Goal: Task Accomplishment & Management: Use online tool/utility

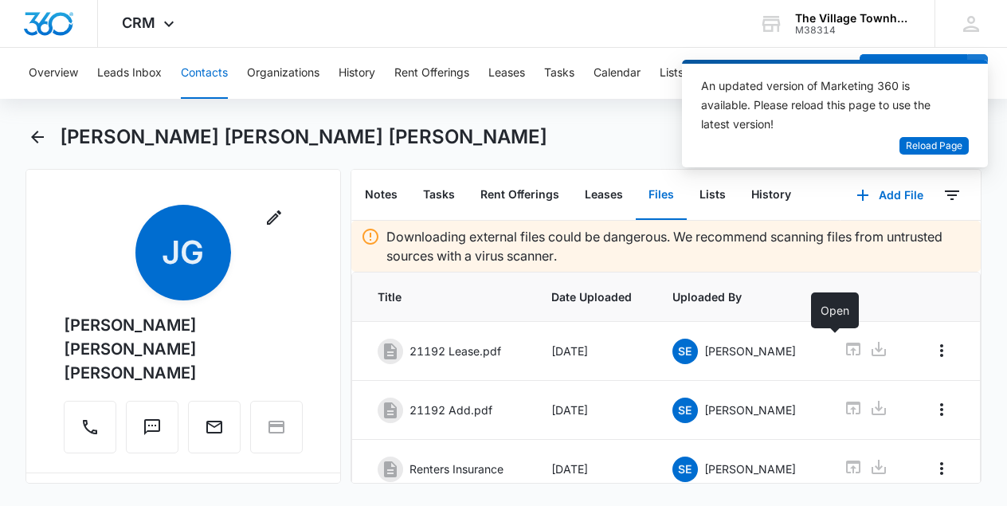
scroll to position [64, 0]
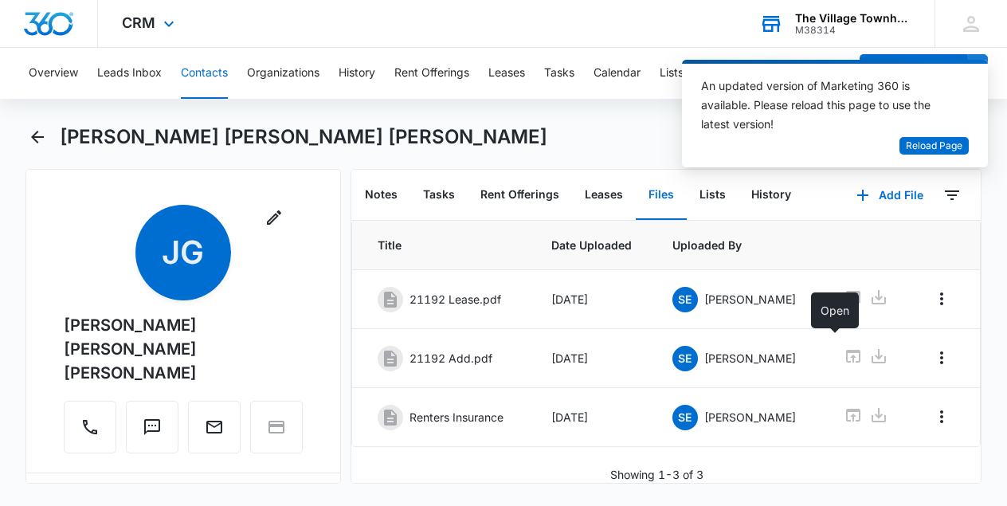
click at [854, 17] on div "The Village Townhomes at [GEOGRAPHIC_DATA]" at bounding box center [853, 18] width 116 height 13
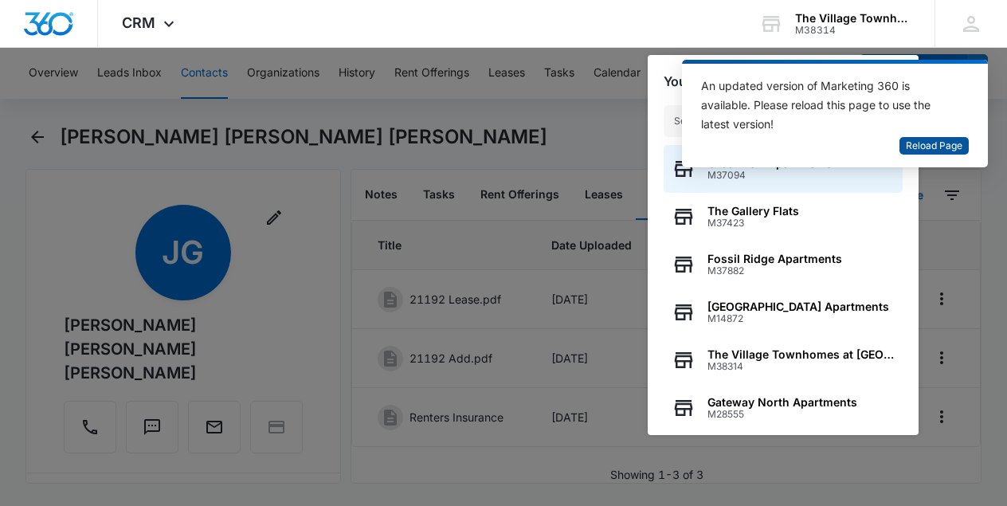
click at [929, 147] on span "Reload Page" at bounding box center [934, 146] width 57 height 15
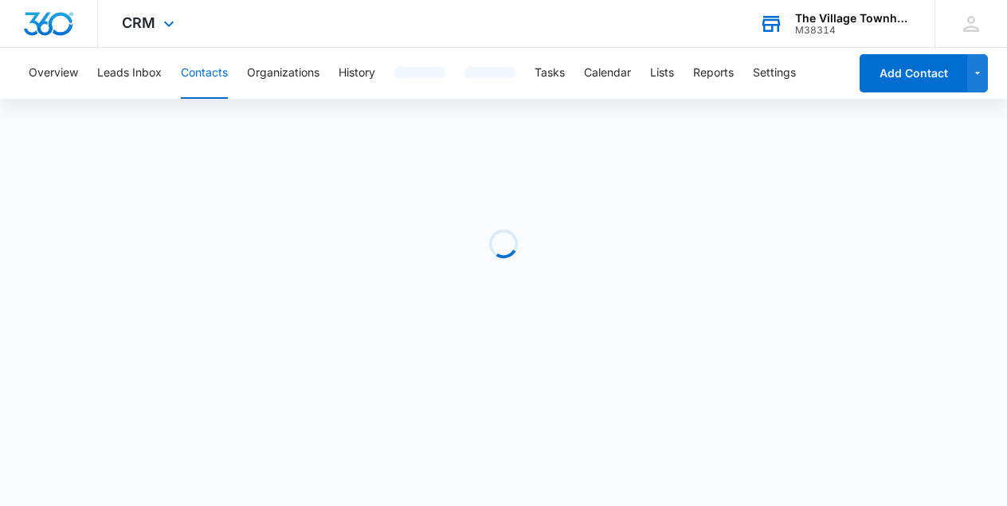
click at [862, 28] on div "M38314" at bounding box center [853, 30] width 116 height 11
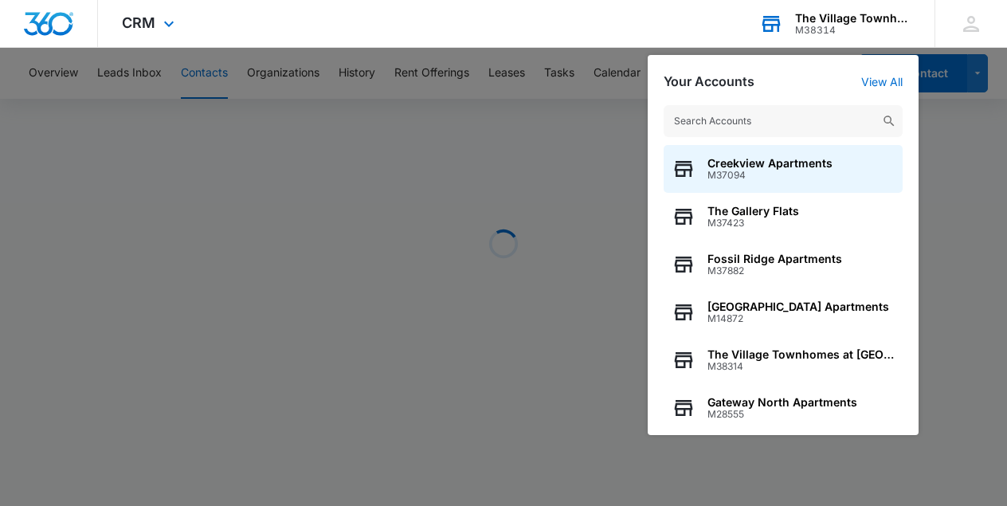
click at [762, 113] on input "text" at bounding box center [783, 121] width 239 height 32
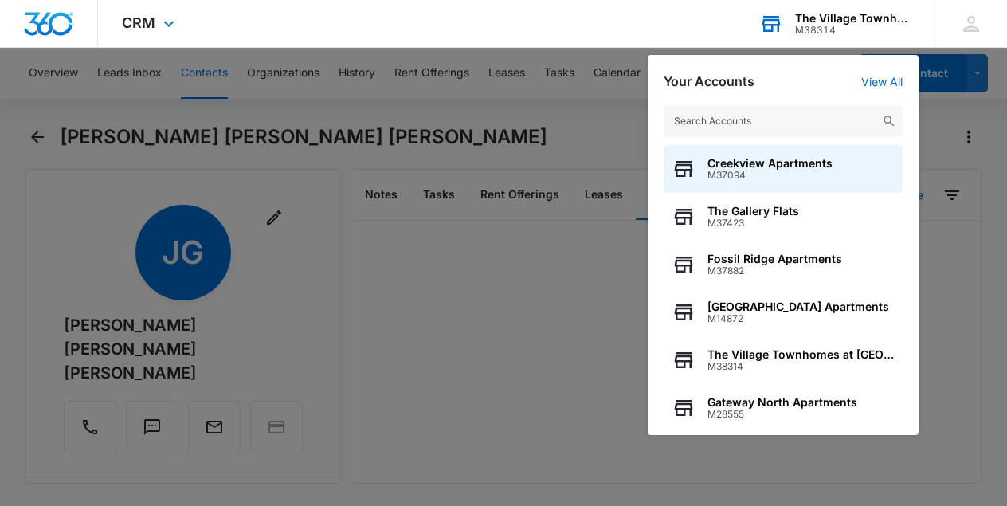
click at [763, 112] on input "text" at bounding box center [783, 121] width 239 height 32
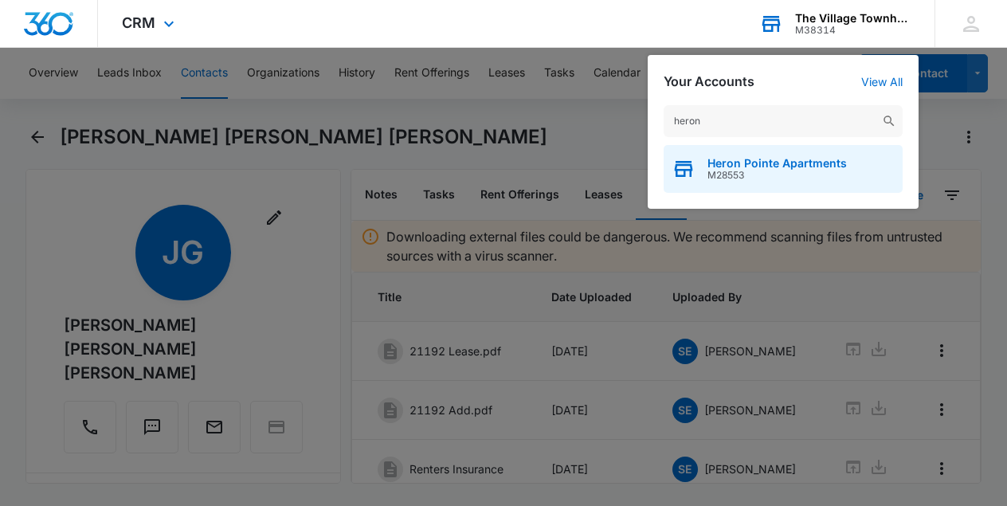
type input "heron"
click at [756, 170] on span "M28553" at bounding box center [776, 175] width 139 height 11
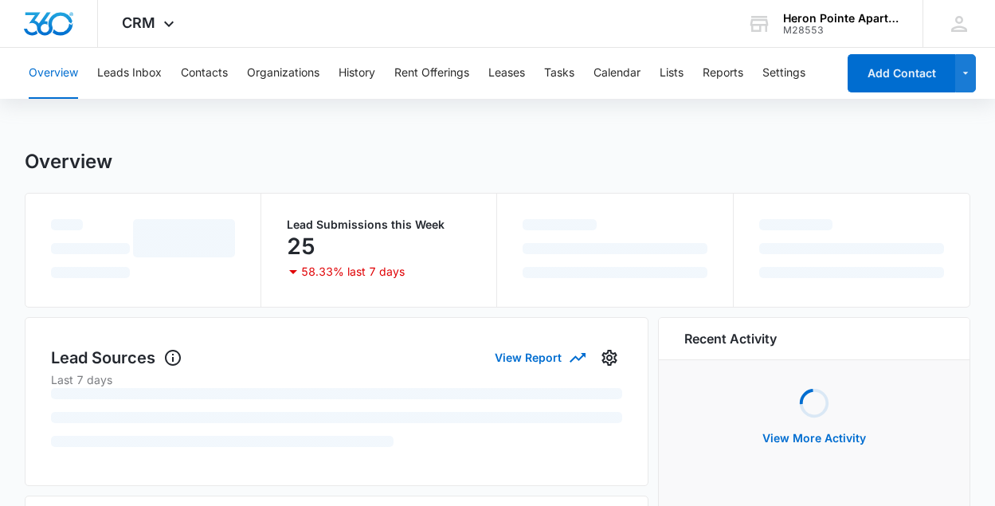
click at [233, 80] on div "Overview Leads Inbox Contacts Organizations History Rent Offerings Leases Tasks…" at bounding box center [427, 73] width 817 height 51
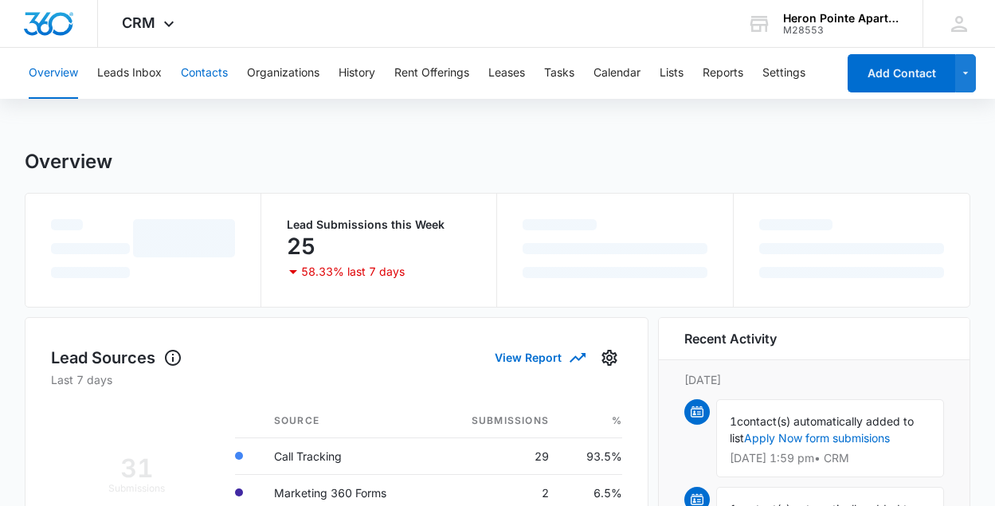
click at [213, 73] on button "Contacts" at bounding box center [204, 73] width 47 height 51
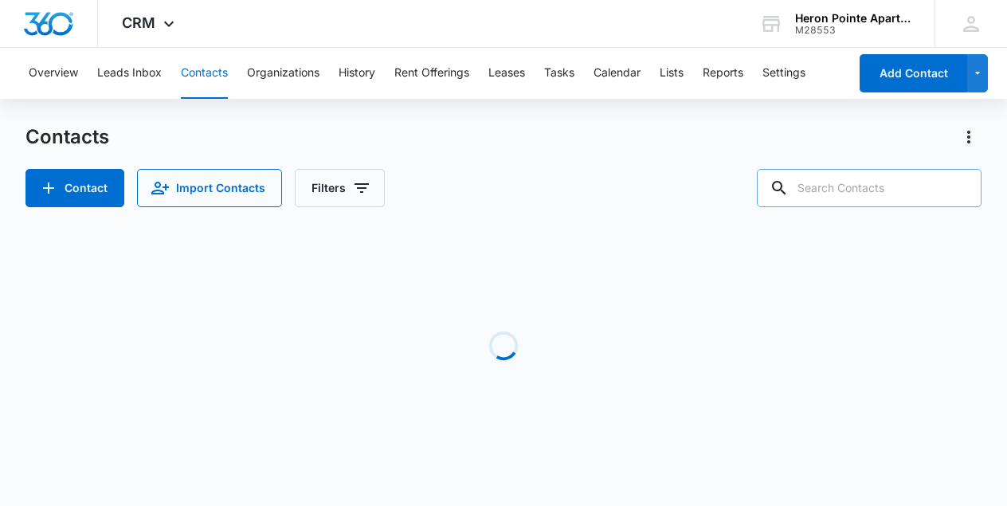
click at [881, 198] on input "text" at bounding box center [869, 188] width 225 height 38
type input "f4"
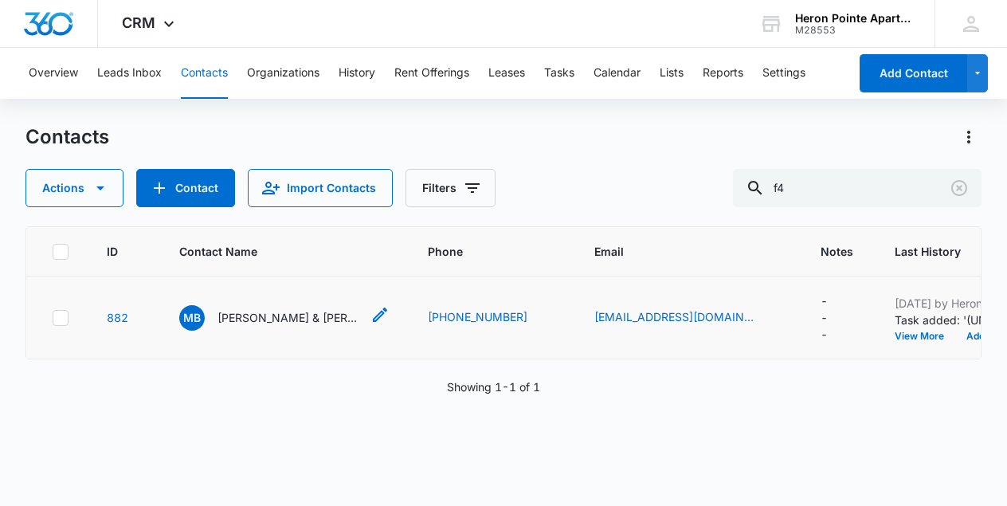
click at [267, 321] on p "[PERSON_NAME] & [PERSON_NAME]" at bounding box center [288, 317] width 143 height 17
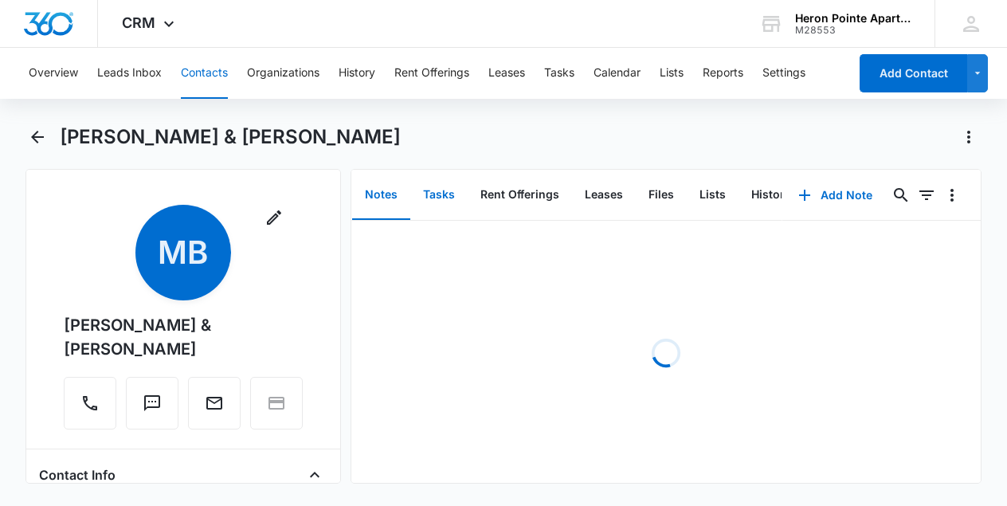
click at [435, 178] on button "Tasks" at bounding box center [438, 194] width 57 height 49
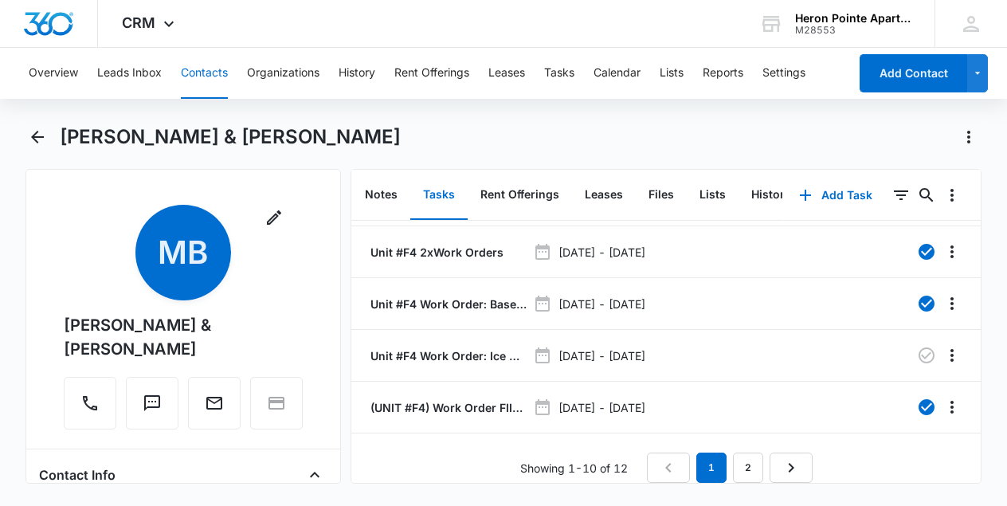
scroll to position [317, 0]
click at [789, 461] on icon "Next Page" at bounding box center [790, 467] width 19 height 19
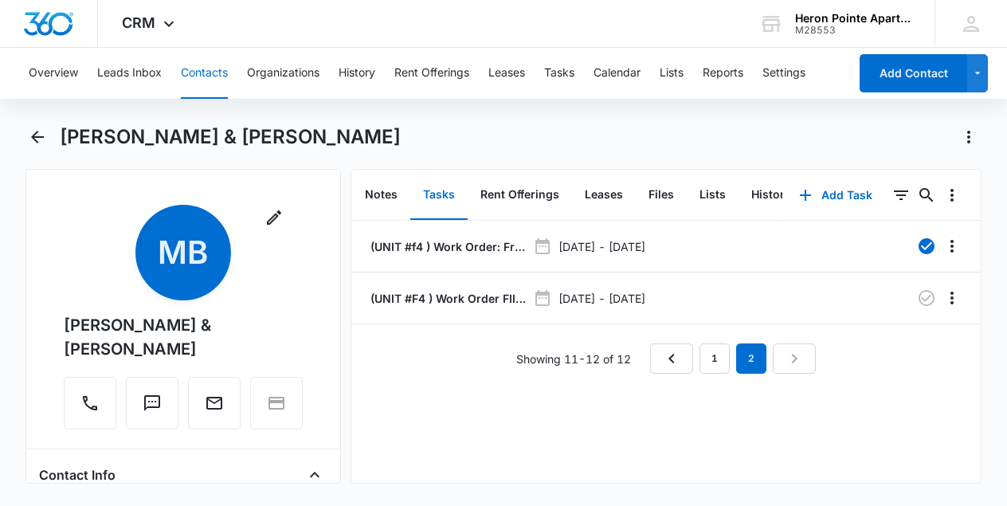
scroll to position [0, 0]
click at [482, 298] on p "(UNIT #F4 ) Work Order FIILL OUT!!!" at bounding box center [447, 298] width 160 height 17
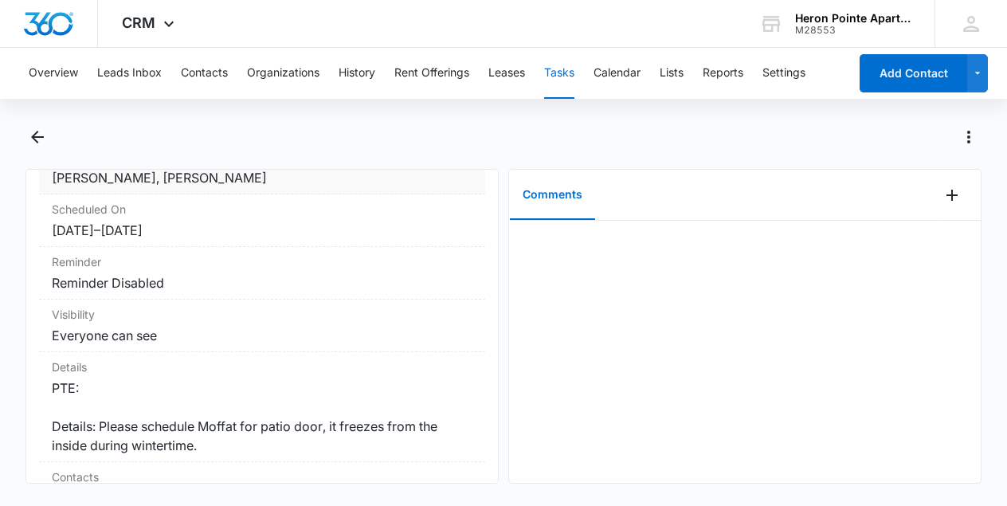
scroll to position [239, 0]
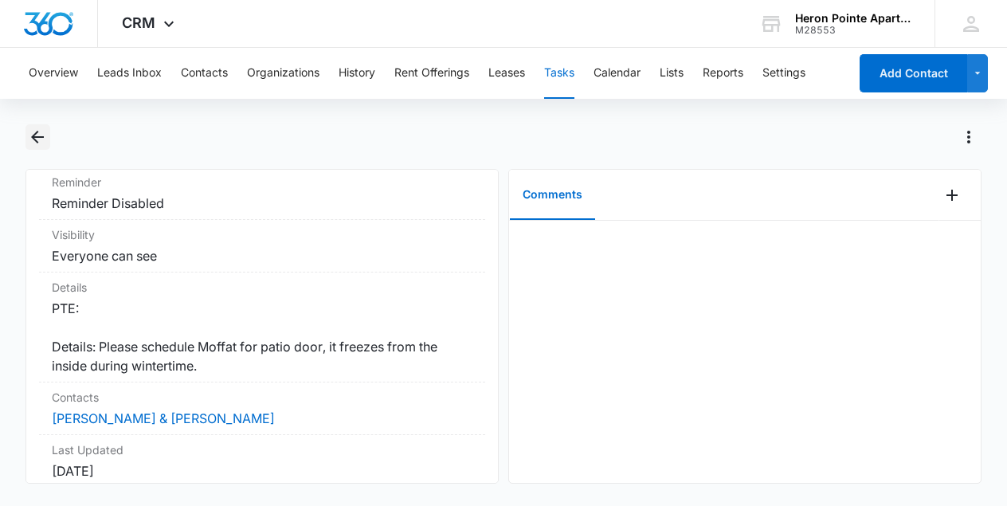
click at [35, 133] on icon "Back" at bounding box center [37, 136] width 19 height 19
